Goal: Information Seeking & Learning: Learn about a topic

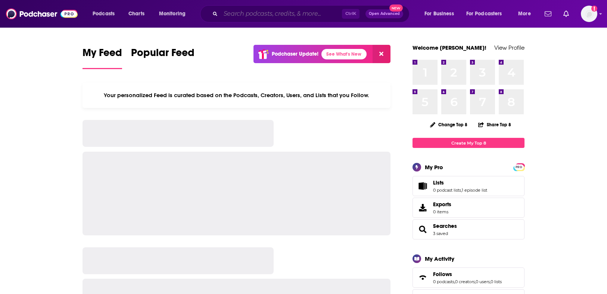
click at [234, 12] on input "Search podcasts, credits, & more..." at bounding box center [281, 14] width 121 height 12
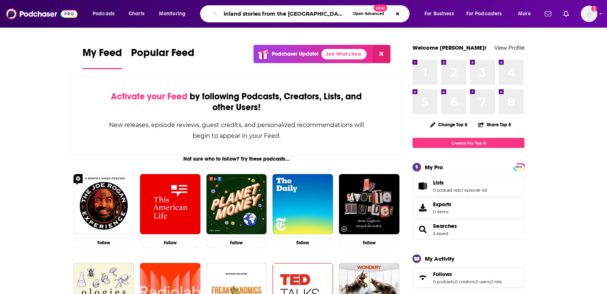
type input "inland stories from the [GEOGRAPHIC_DATA]"
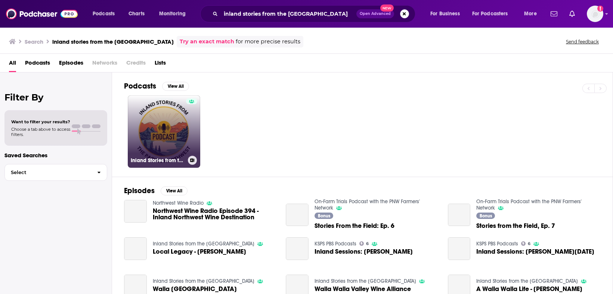
click at [182, 131] on link "Inland Stories from the [GEOGRAPHIC_DATA]" at bounding box center [164, 131] width 72 height 72
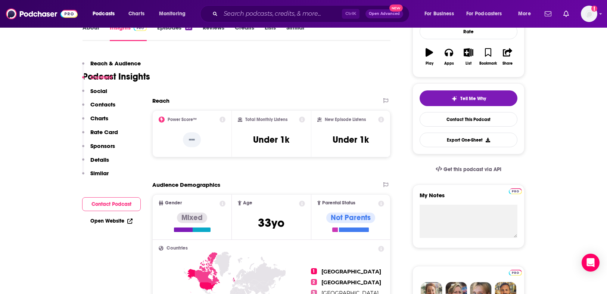
scroll to position [75, 0]
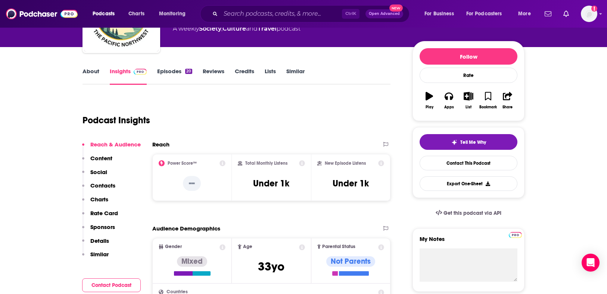
click at [164, 75] on link "Episodes 20" at bounding box center [174, 76] width 35 height 17
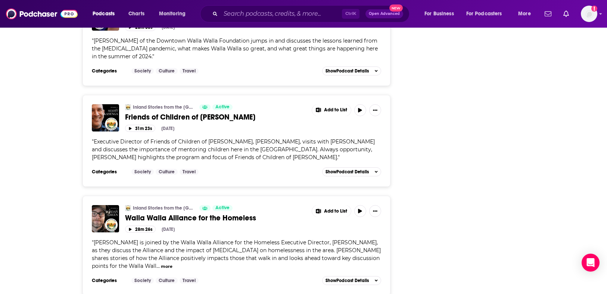
scroll to position [1942, 0]
